Goal: Task Accomplishment & Management: Use online tool/utility

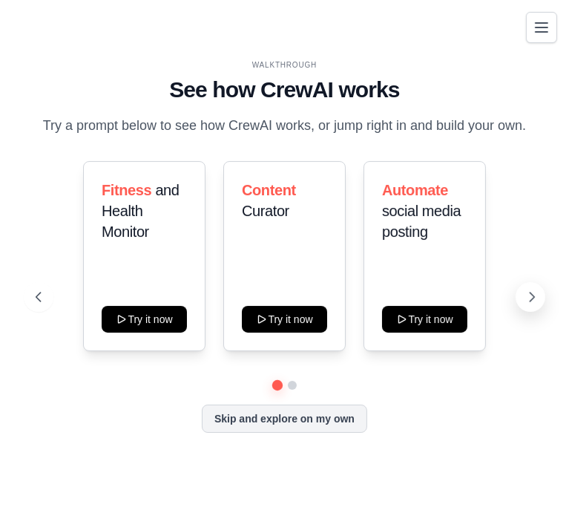
click at [530, 295] on icon at bounding box center [532, 296] width 15 height 15
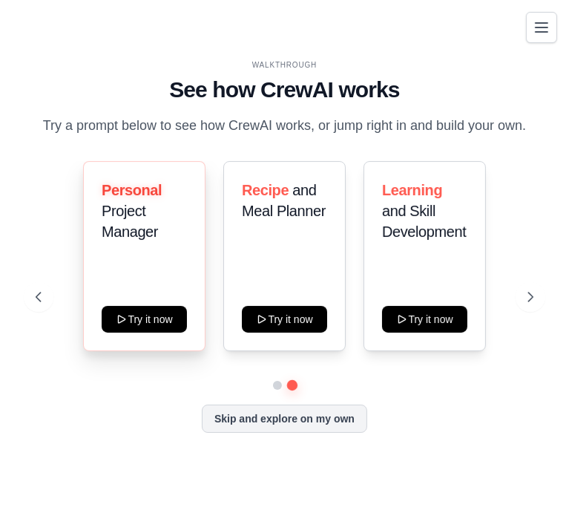
click at [134, 249] on div "Personal Project Manager" at bounding box center [144, 217] width 85 height 74
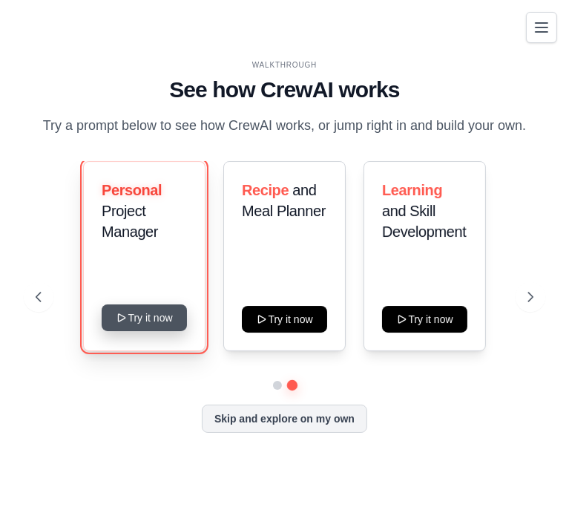
click at [160, 311] on button "Try it now" at bounding box center [144, 317] width 85 height 27
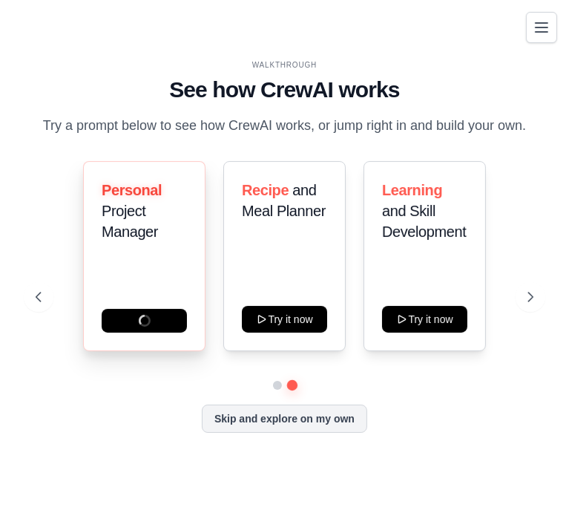
click at [150, 216] on h3 "Personal Project Manager" at bounding box center [144, 211] width 85 height 62
click at [160, 390] on div "Fitness and Health Monitor Try it now Content Curator Try it now Automate socia…" at bounding box center [285, 297] width 498 height 272
drag, startPoint x: 293, startPoint y: 314, endPoint x: 190, endPoint y: 427, distance: 152.9
click at [190, 428] on div "Skip and explore on my own" at bounding box center [285, 419] width 498 height 28
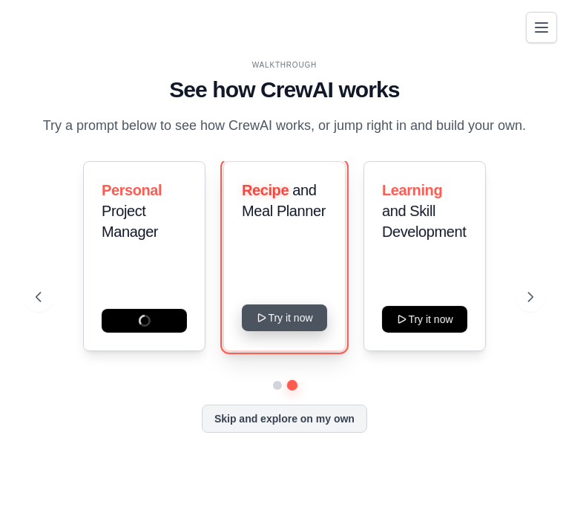
click at [274, 313] on button "Try it now" at bounding box center [284, 317] width 85 height 27
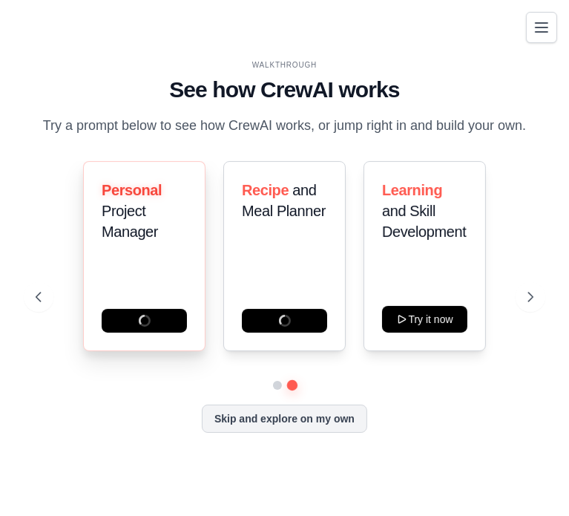
click at [178, 298] on div "Personal Project Manager" at bounding box center [144, 256] width 122 height 190
click at [36, 292] on icon at bounding box center [37, 296] width 15 height 15
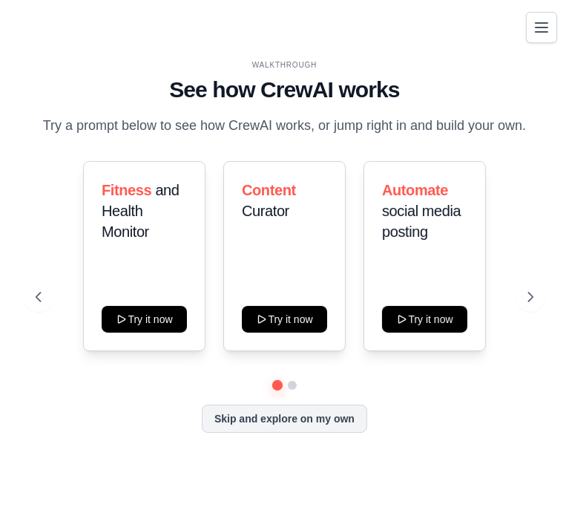
click at [546, 298] on div "WALKTHROUGH See how CrewAI works Try a prompt below to see how CrewAI works, or…" at bounding box center [285, 257] width 534 height 396
click at [531, 294] on icon at bounding box center [532, 296] width 15 height 15
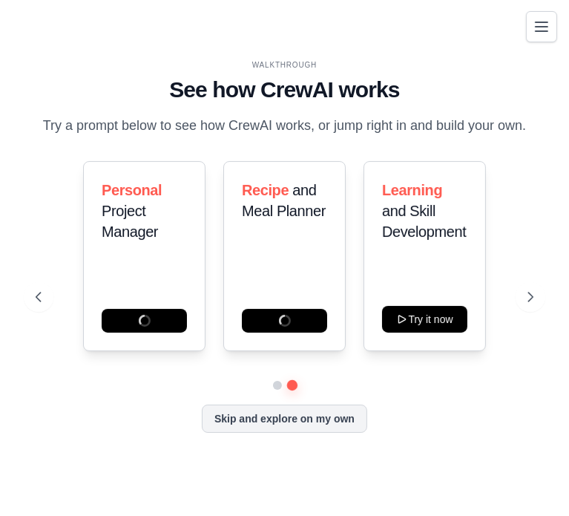
click at [555, 27] on button "Toggle navigation" at bounding box center [541, 26] width 31 height 31
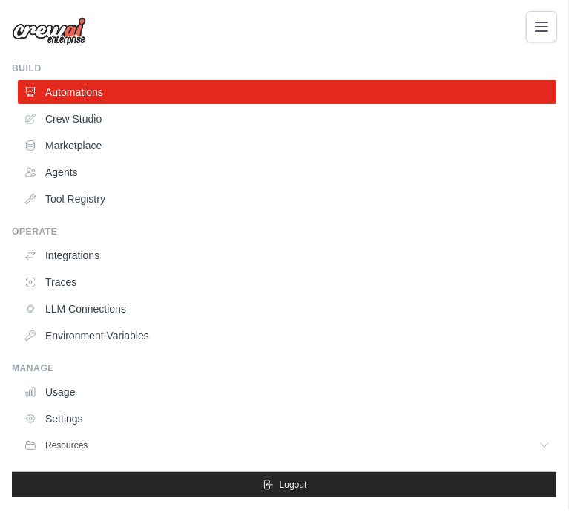
click at [545, 32] on icon "Toggle navigation" at bounding box center [542, 27] width 18 height 18
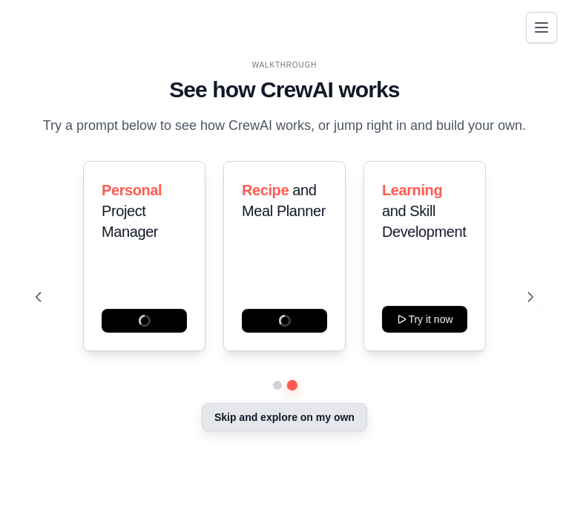
click at [310, 418] on button "Skip and explore on my own" at bounding box center [285, 417] width 166 height 28
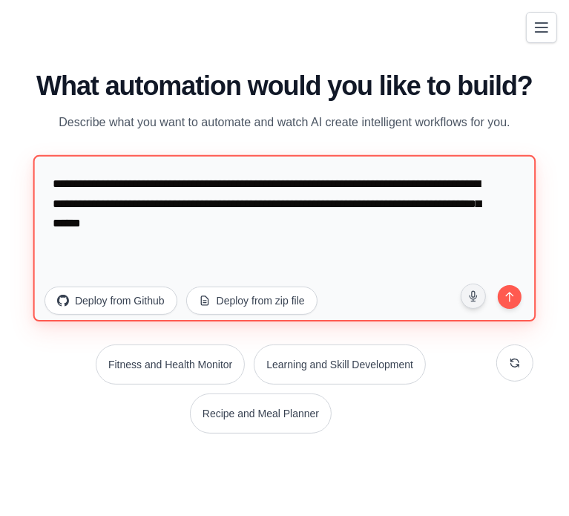
click at [333, 228] on textarea "**********" at bounding box center [284, 237] width 503 height 166
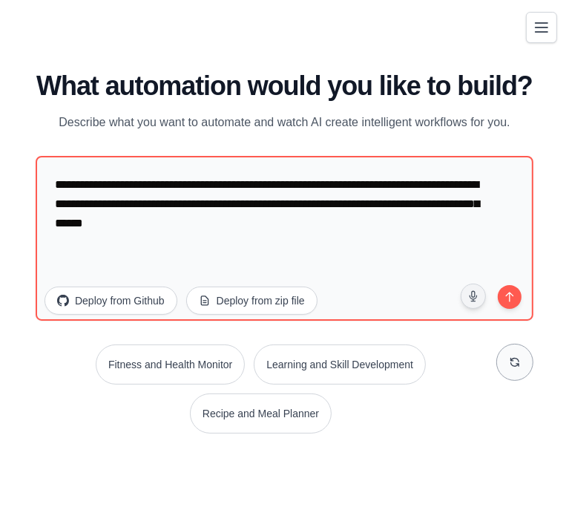
click at [505, 356] on button at bounding box center [515, 362] width 37 height 37
click at [520, 370] on button at bounding box center [515, 362] width 37 height 37
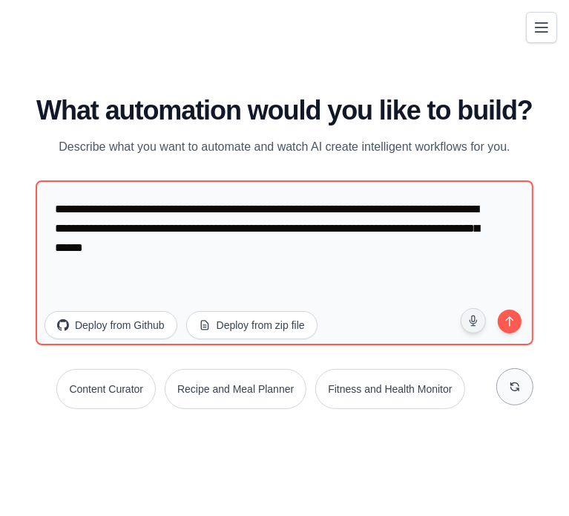
click at [520, 376] on button at bounding box center [515, 386] width 37 height 37
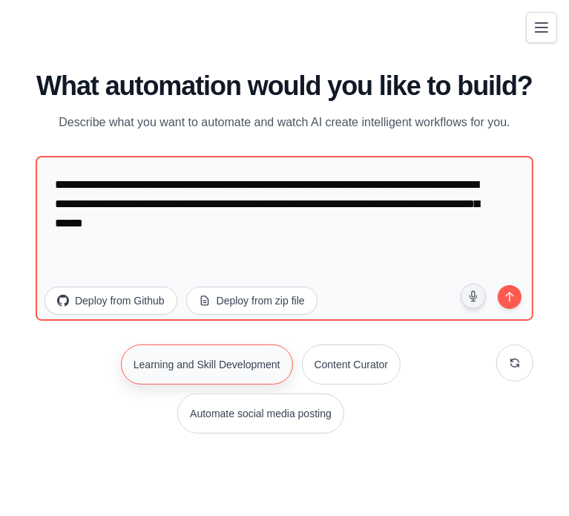
click at [235, 363] on button "Learning and Skill Development" at bounding box center [207, 364] width 172 height 40
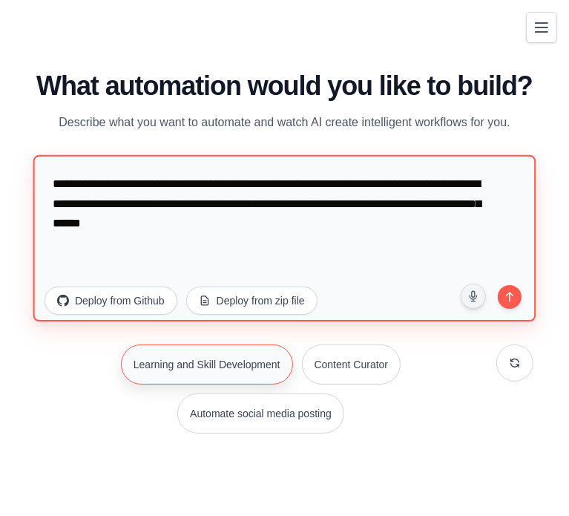
type textarea "**********"
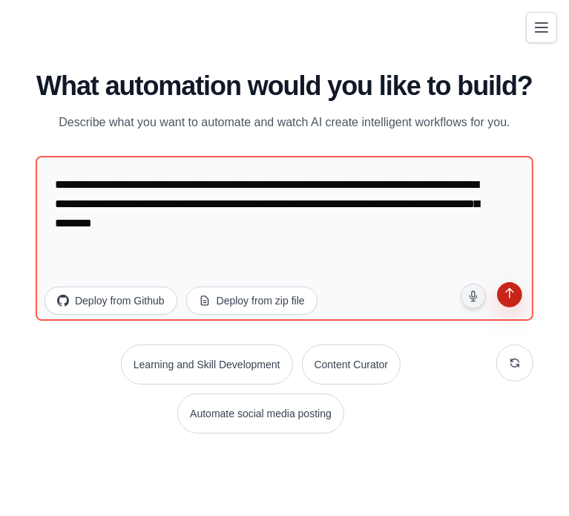
click at [517, 298] on icon "submit" at bounding box center [509, 294] width 14 height 14
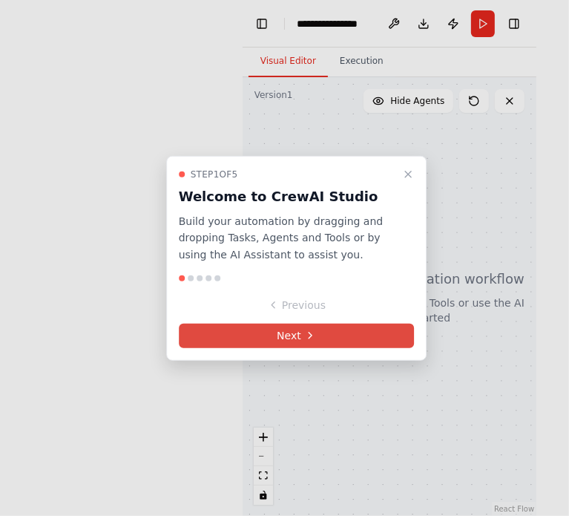
click at [312, 330] on icon at bounding box center [310, 336] width 12 height 12
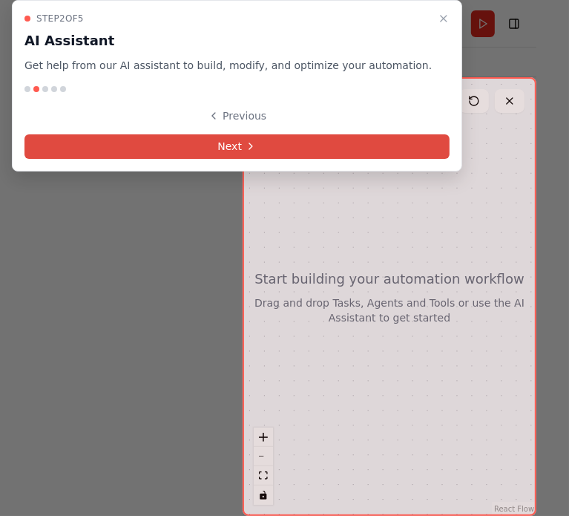
click at [141, 148] on button "Next" at bounding box center [236, 146] width 425 height 24
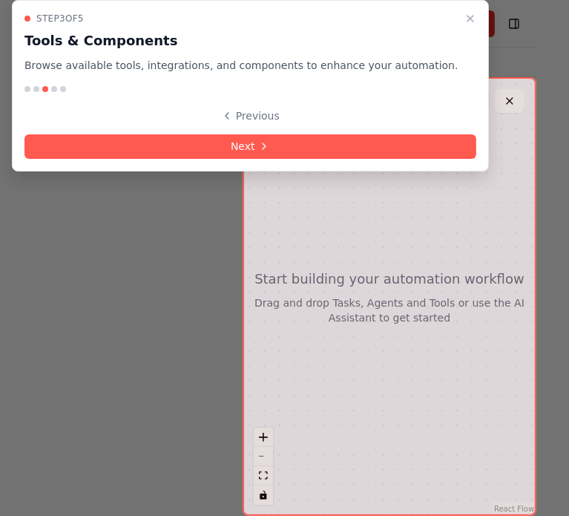
click at [141, 148] on button "Next" at bounding box center [250, 146] width 452 height 24
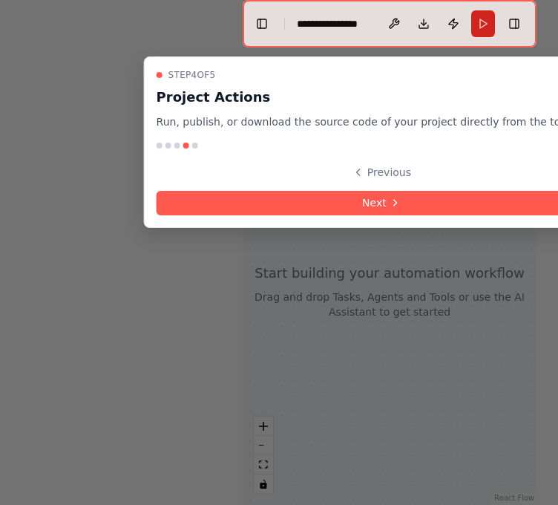
click at [384, 218] on div "Step 4 of 5 Project Actions Run, publish, or download the source code of your p…" at bounding box center [382, 141] width 477 height 171
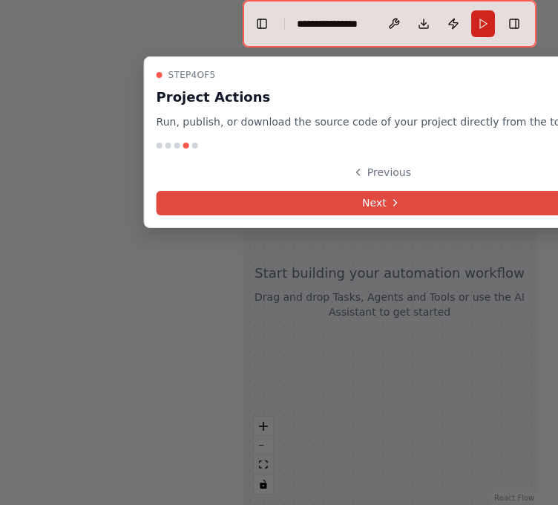
click at [387, 210] on button "Next" at bounding box center [382, 203] width 451 height 24
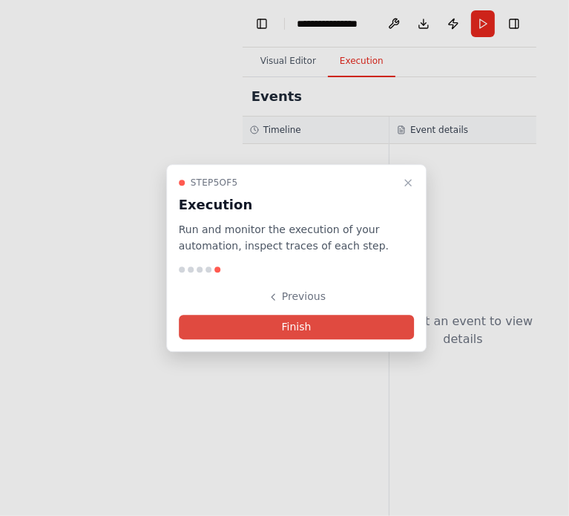
click at [318, 323] on button "Finish" at bounding box center [297, 327] width 236 height 24
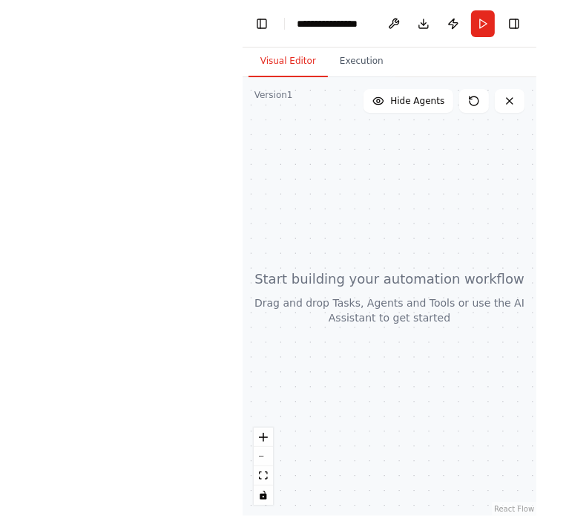
click at [323, 236] on div at bounding box center [390, 296] width 295 height 439
drag, startPoint x: 306, startPoint y: 278, endPoint x: 442, endPoint y: 238, distance: 141.4
click at [442, 238] on div at bounding box center [390, 296] width 295 height 439
drag, startPoint x: 425, startPoint y: 301, endPoint x: 418, endPoint y: 311, distance: 12.4
click at [424, 301] on div at bounding box center [390, 296] width 295 height 439
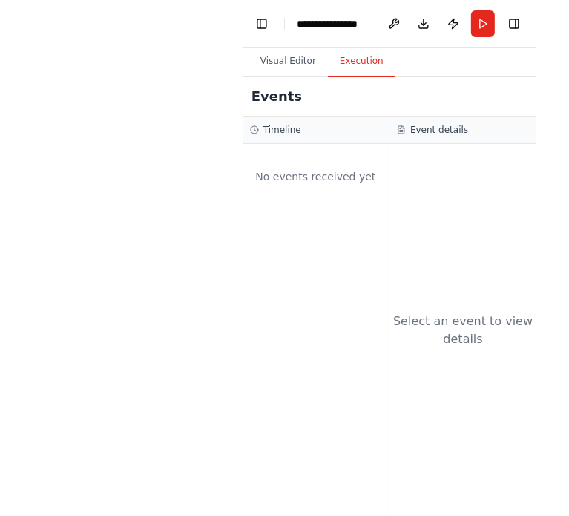
click at [356, 63] on button "Execution" at bounding box center [362, 61] width 68 height 31
click at [301, 56] on button "Visual Editor" at bounding box center [288, 61] width 79 height 31
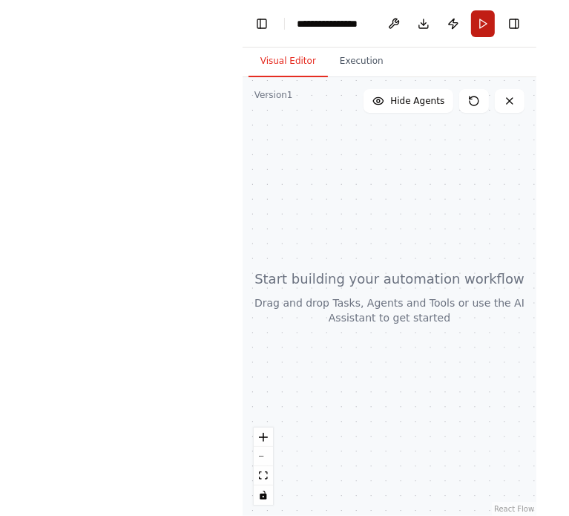
click at [479, 32] on button "Run" at bounding box center [483, 23] width 24 height 27
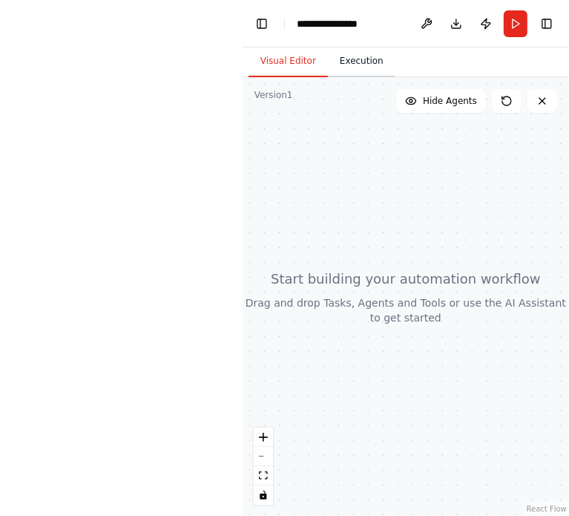
click at [369, 67] on button "Execution" at bounding box center [362, 61] width 68 height 31
click at [279, 52] on button "Visual Editor" at bounding box center [288, 61] width 79 height 31
click at [252, 14] on header "**********" at bounding box center [406, 24] width 327 height 48
click at [260, 19] on button "Toggle Left Sidebar" at bounding box center [262, 23] width 21 height 21
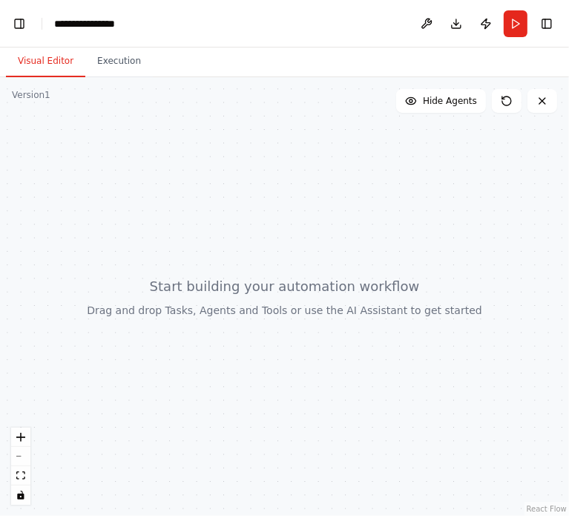
click at [294, 301] on div at bounding box center [284, 296] width 569 height 439
drag, startPoint x: 257, startPoint y: 277, endPoint x: 278, endPoint y: 361, distance: 86.6
click at [278, 361] on div at bounding box center [284, 296] width 569 height 439
click at [508, 26] on button "Run" at bounding box center [516, 23] width 24 height 27
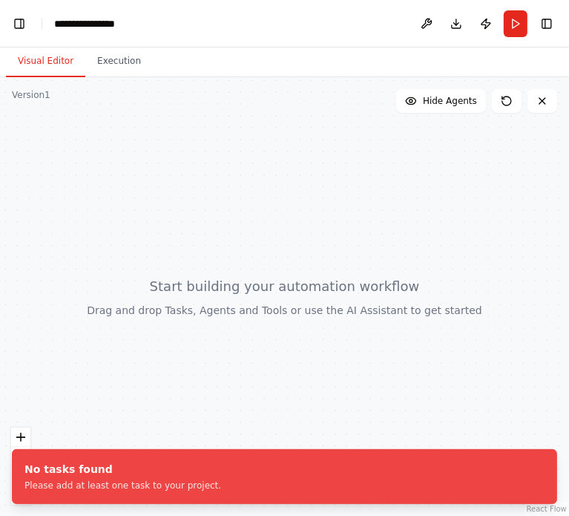
click at [27, 441] on ol "No tasks found Please add at least one task to your project." at bounding box center [284, 476] width 569 height 79
click at [12, 431] on button "zoom in" at bounding box center [20, 437] width 19 height 19
click at [20, 437] on ol "No tasks found Please add at least one task to your project." at bounding box center [284, 476] width 569 height 79
click at [141, 195] on div at bounding box center [284, 296] width 569 height 439
click at [448, 102] on span "Hide Agents" at bounding box center [450, 101] width 54 height 12
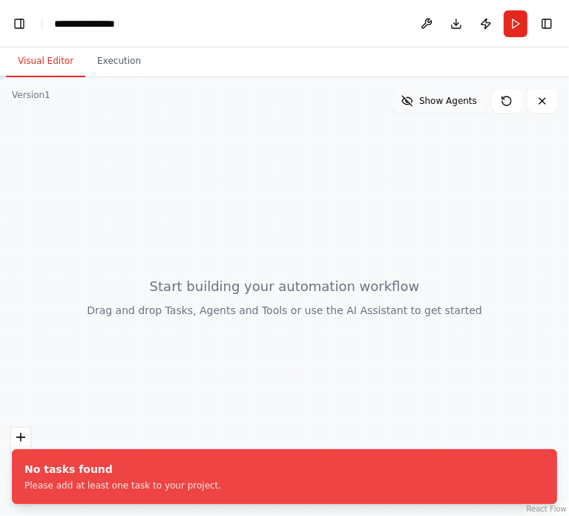
click at [448, 102] on span "Show Agents" at bounding box center [448, 101] width 58 height 12
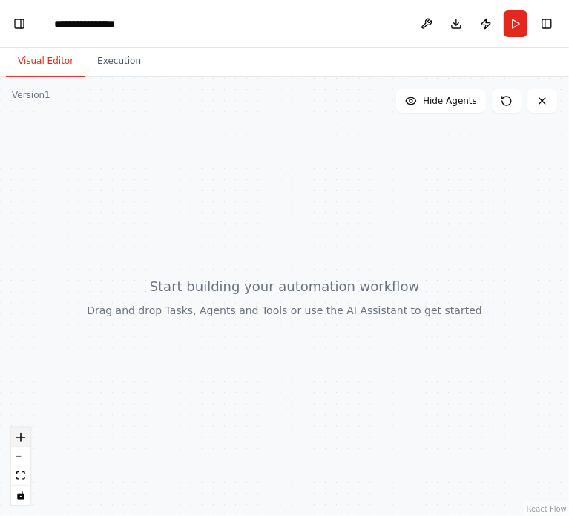
click at [20, 433] on icon "zoom in" at bounding box center [20, 437] width 9 height 9
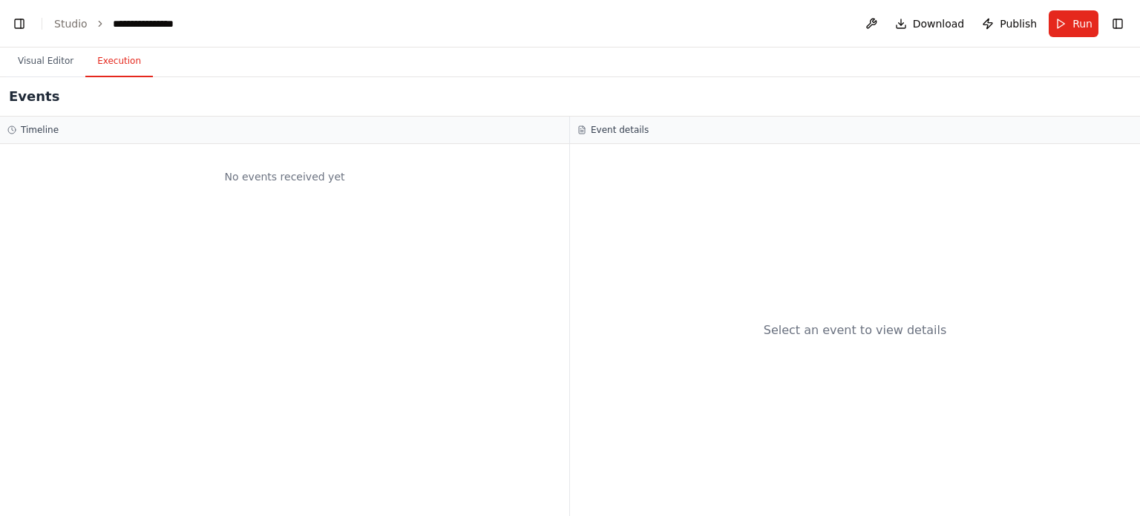
click at [107, 69] on button "Execution" at bounding box center [119, 61] width 68 height 31
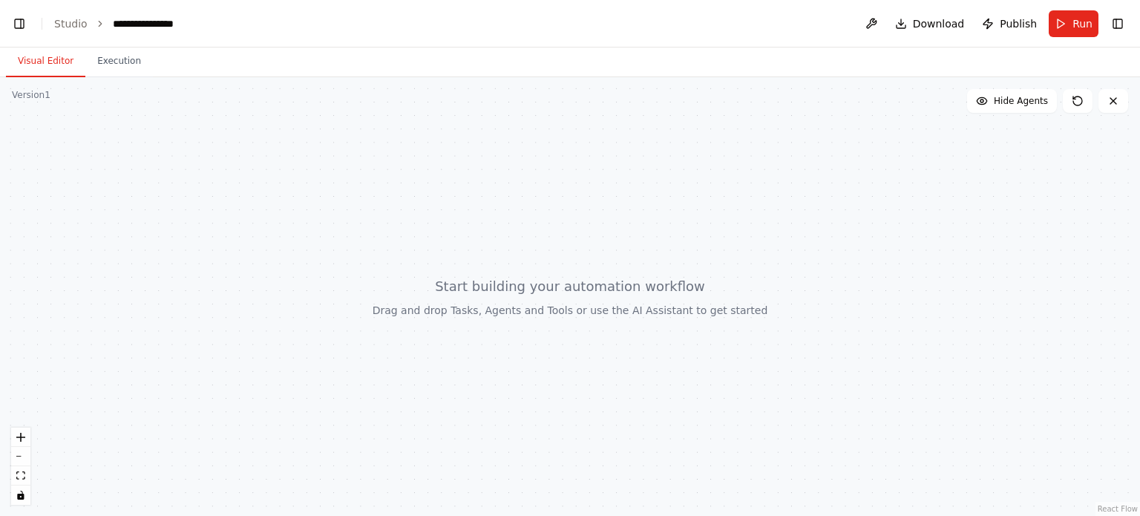
click at [18, 69] on button "Visual Editor" at bounding box center [45, 61] width 79 height 31
click at [46, 62] on button "Visual Editor" at bounding box center [45, 61] width 79 height 31
click at [335, 219] on div at bounding box center [570, 296] width 1140 height 439
drag, startPoint x: 284, startPoint y: 223, endPoint x: 531, endPoint y: 310, distance: 261.3
click at [531, 310] on div at bounding box center [570, 296] width 1140 height 439
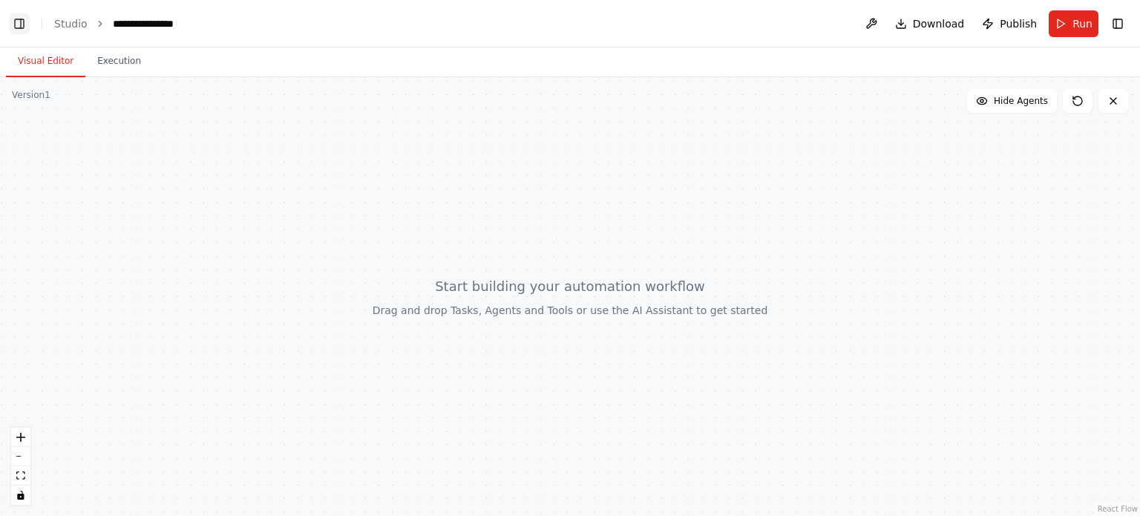
click at [15, 33] on button "Toggle Left Sidebar" at bounding box center [19, 23] width 21 height 21
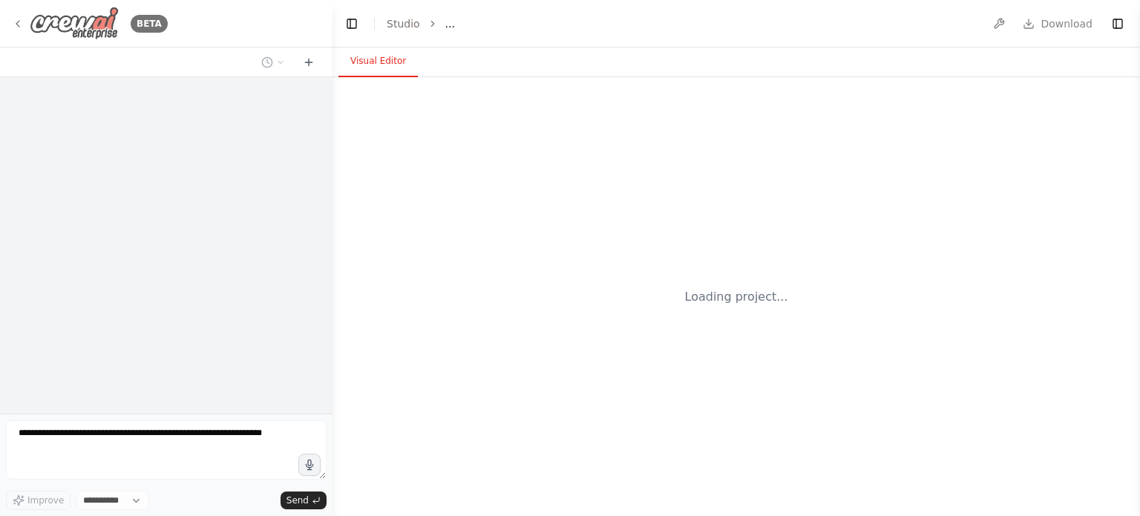
select select "****"
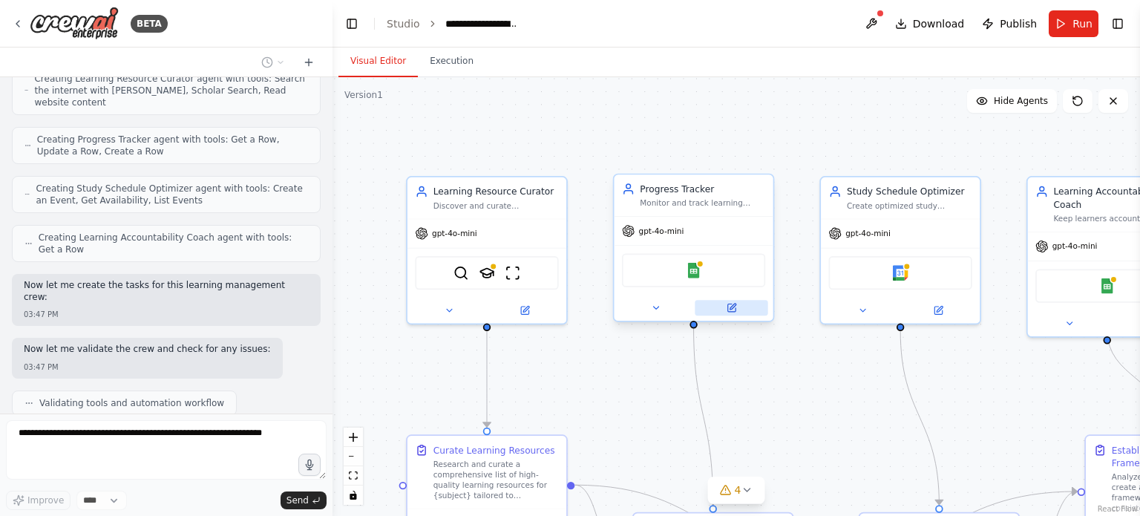
scroll to position [1386, 0]
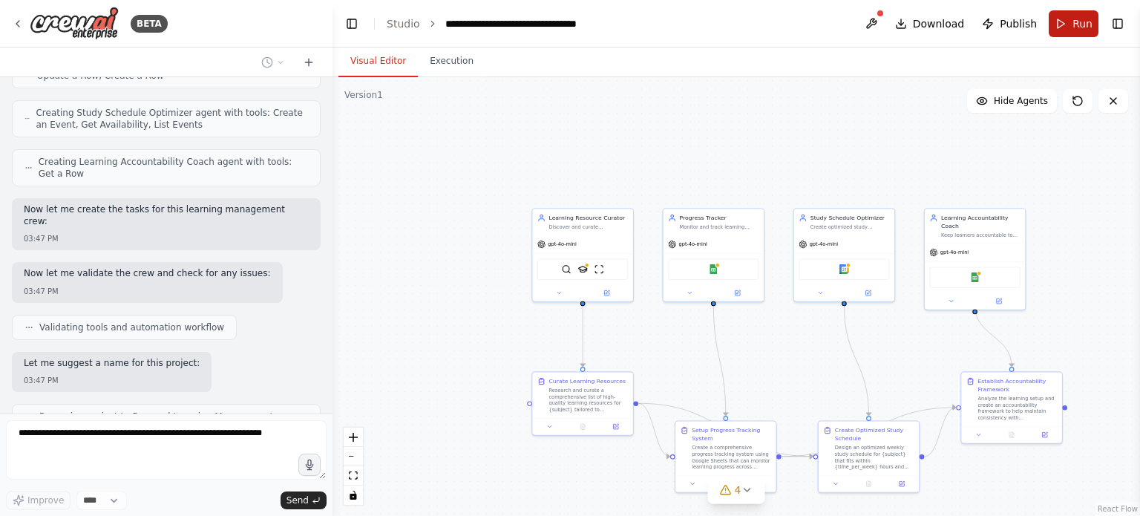
click at [1062, 20] on button "Run" at bounding box center [1074, 23] width 50 height 27
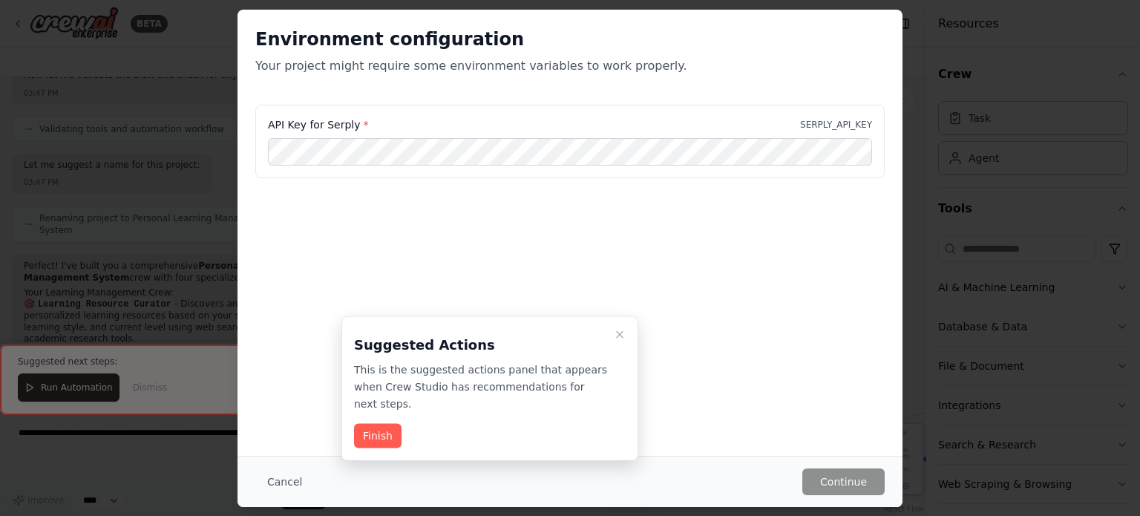
click at [629, 330] on div "Suggested Actions This is the suggested actions panel that appears when Crew St…" at bounding box center [489, 388] width 297 height 145
click at [622, 333] on icon "Close walkthrough" at bounding box center [620, 335] width 12 height 12
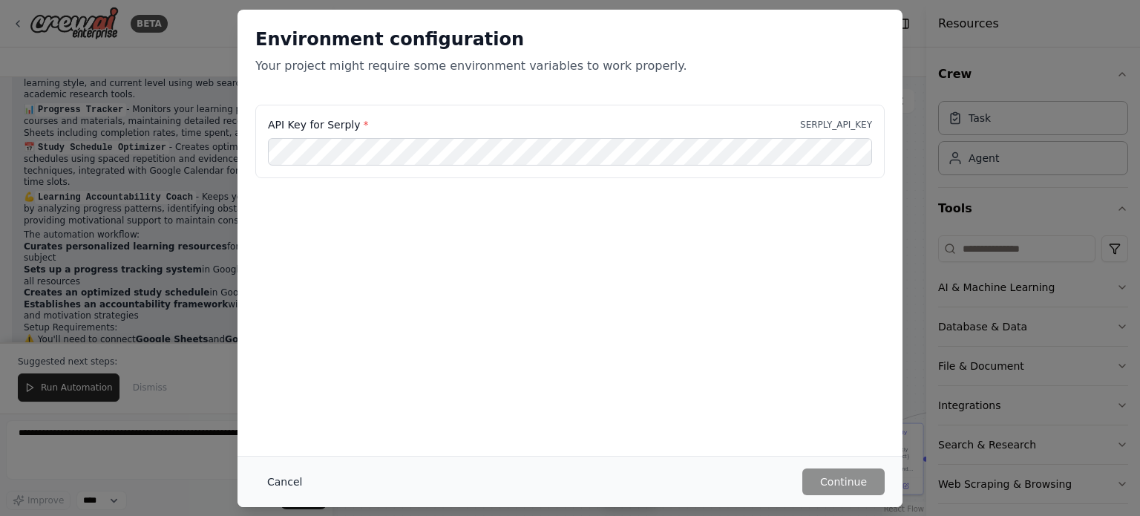
click at [283, 478] on button "Cancel" at bounding box center [284, 481] width 59 height 27
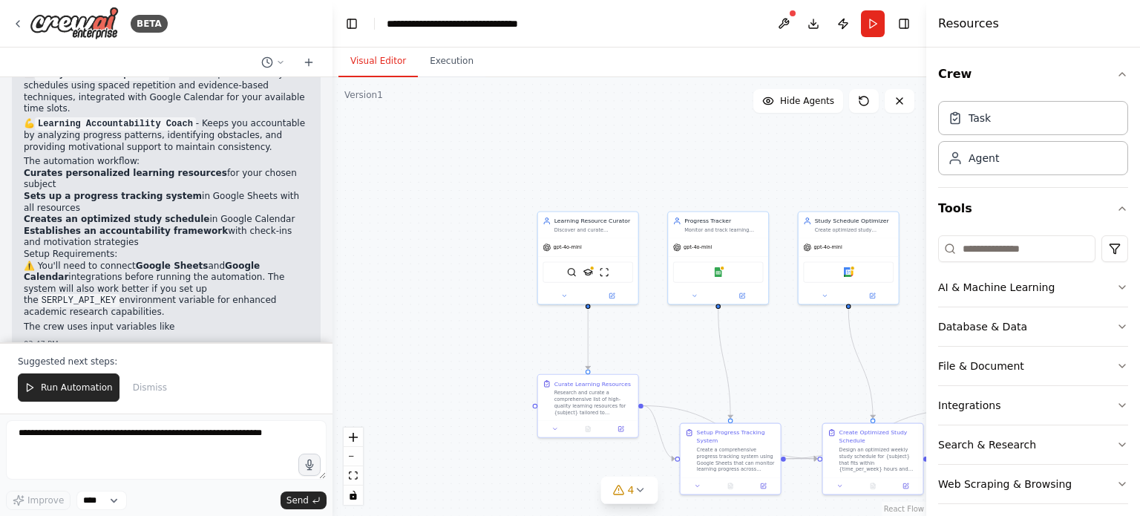
scroll to position [1913, 0]
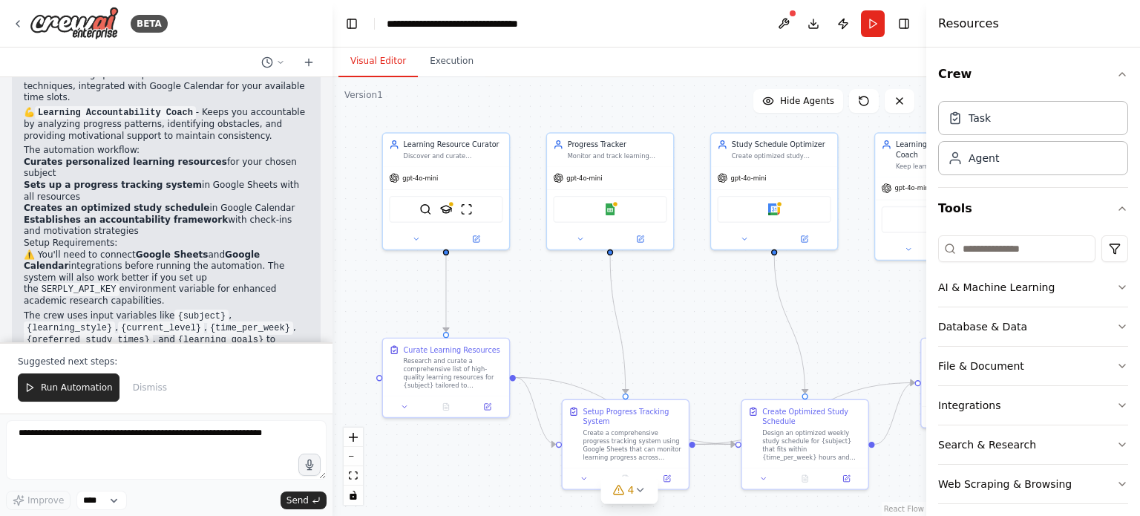
drag, startPoint x: 656, startPoint y: 407, endPoint x: 547, endPoint y: 348, distance: 123.9
click at [547, 348] on div ".deletable-edge-delete-btn { width: 20px; height: 20px; border: 0px solid #ffff…" at bounding box center [630, 296] width 594 height 439
